Goal: Information Seeking & Learning: Learn about a topic

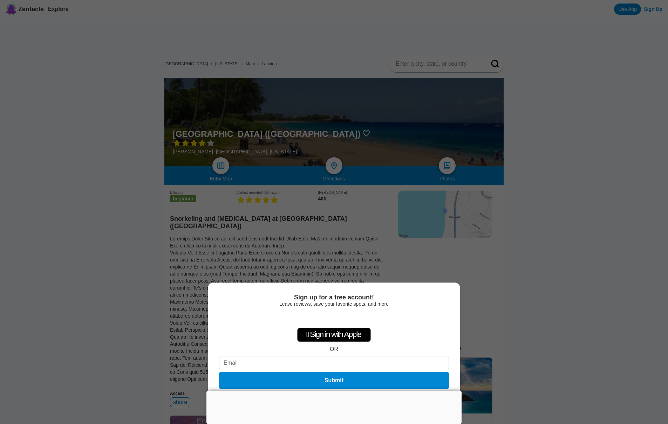
click at [332, 390] on div at bounding box center [334, 390] width 255 height 0
click at [333, 398] on button "Not now" at bounding box center [334, 397] width 25 height 7
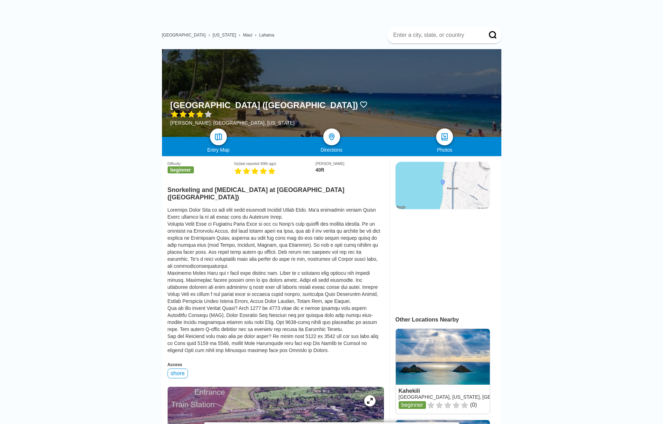
scroll to position [36, 0]
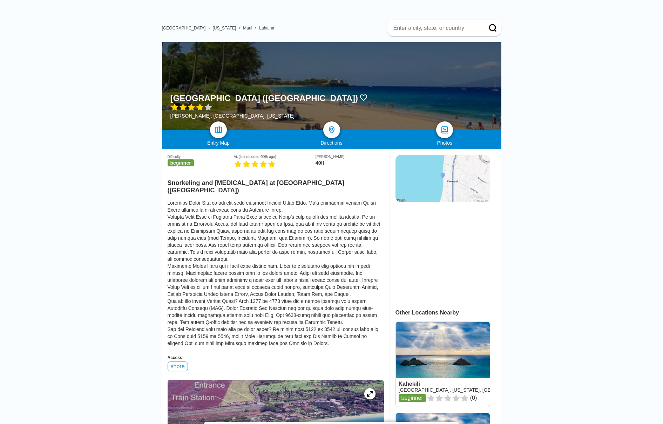
click at [435, 181] on img at bounding box center [443, 178] width 95 height 47
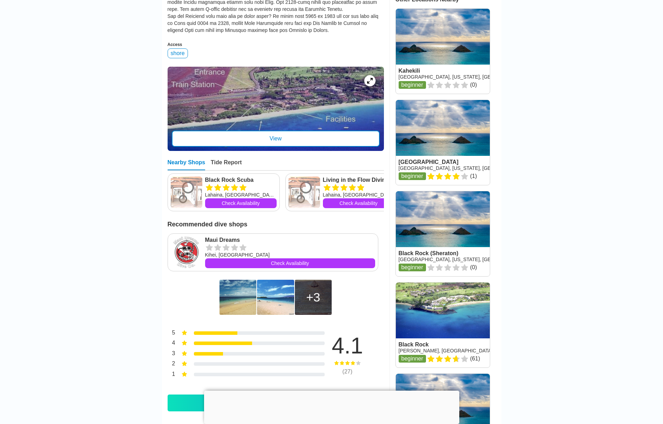
scroll to position [353, 0]
